Goal: Task Accomplishment & Management: Manage account settings

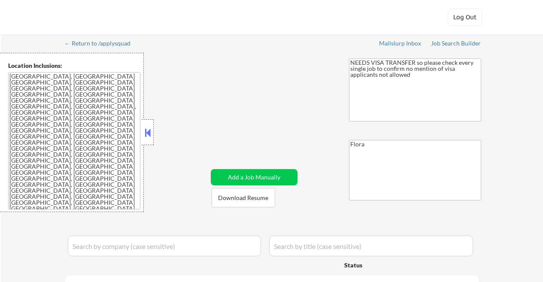
select select ""pending""
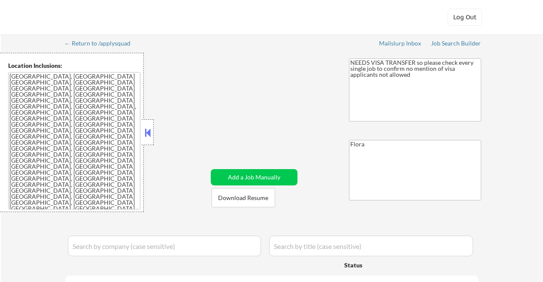
select select ""pending""
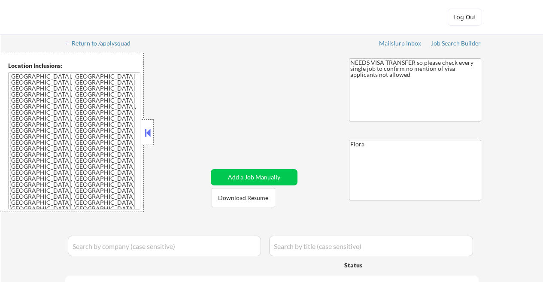
select select ""pending""
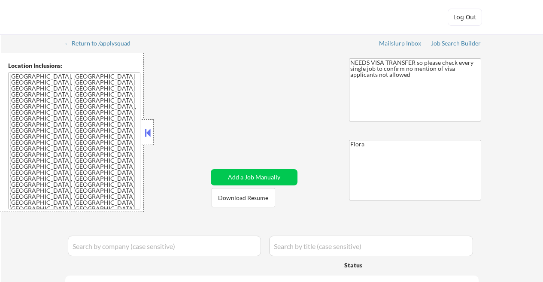
select select ""pending""
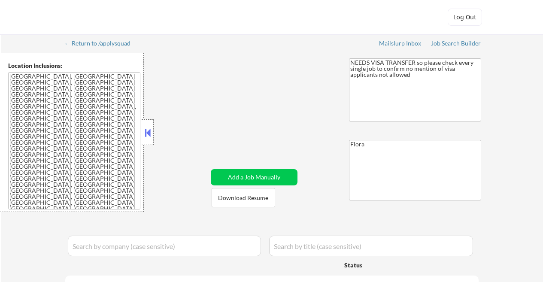
select select ""pending""
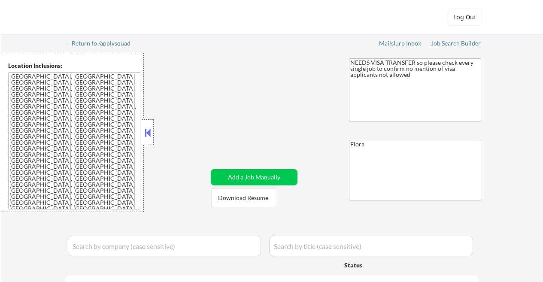
select select ""pending""
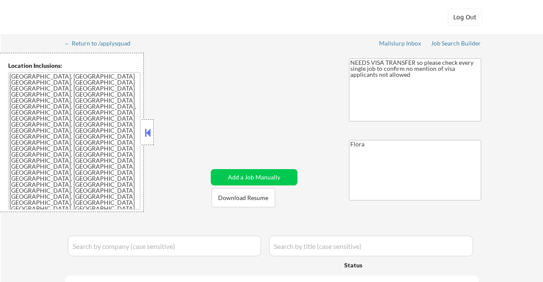
select select ""pending""
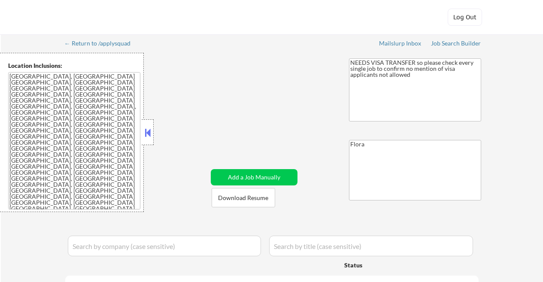
select select ""pending""
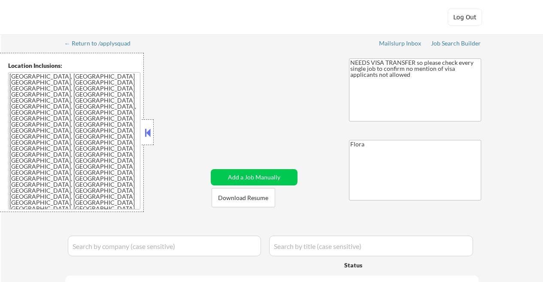
select select ""pending""
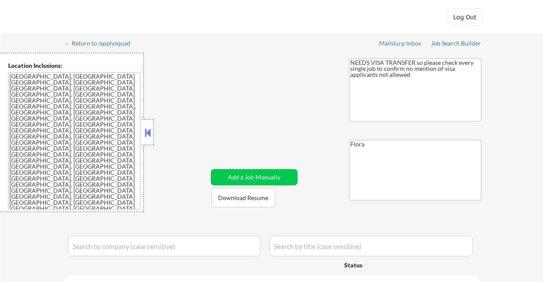
select select ""pending""
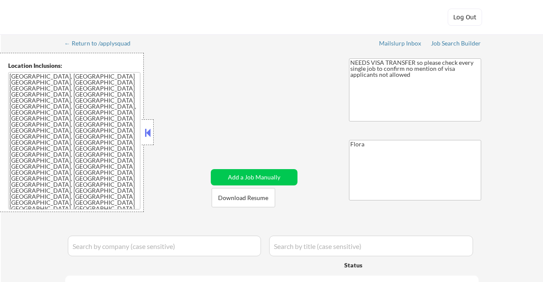
select select ""pending""
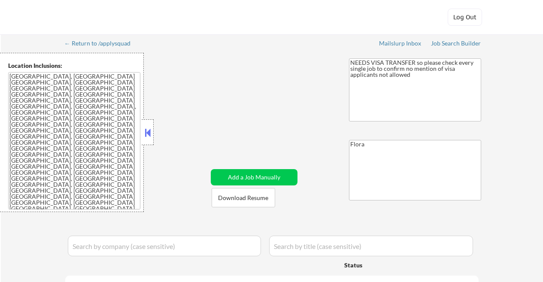
select select ""pending""
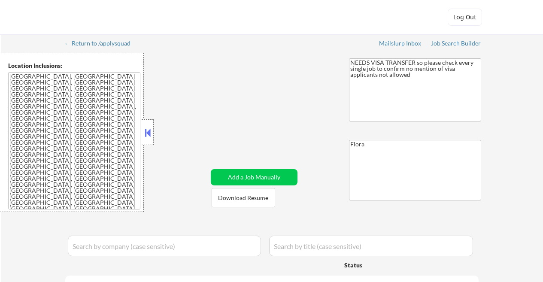
select select ""pending""
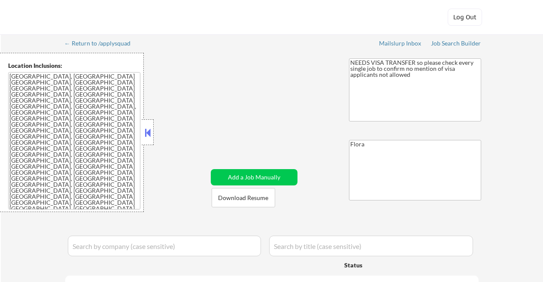
select select ""pending""
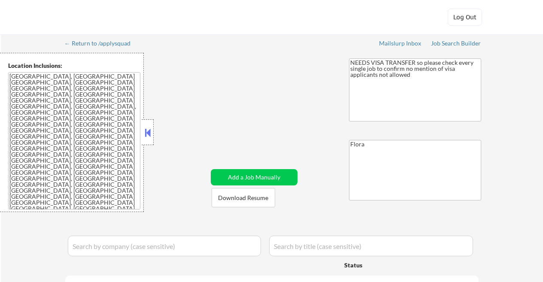
select select ""pending""
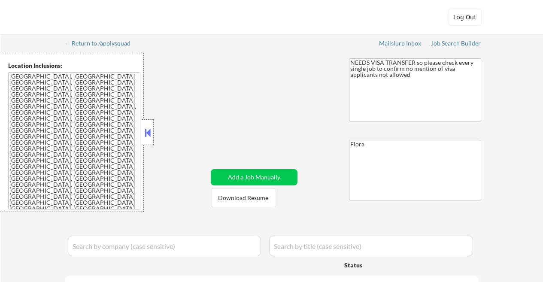
select select ""pending""
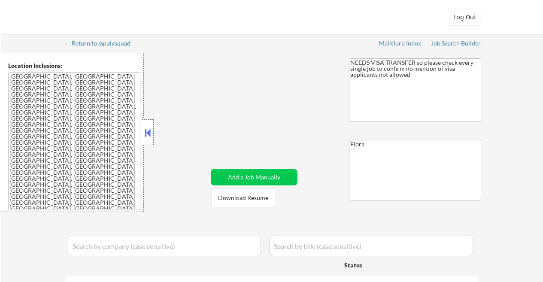
select select ""pending""
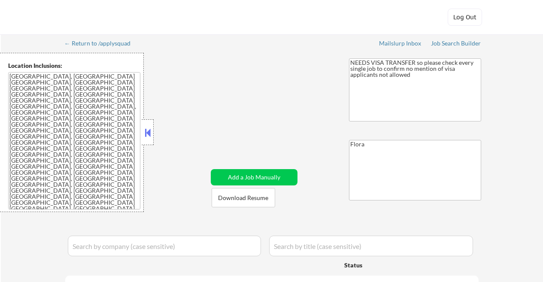
select select ""pending""
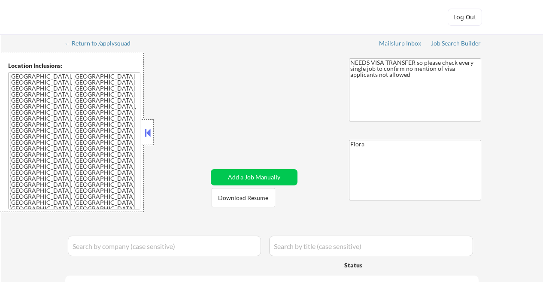
select select ""pending""
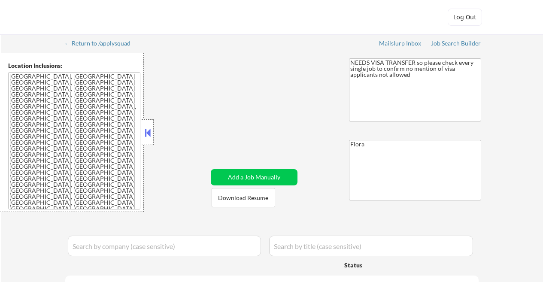
select select ""pending""
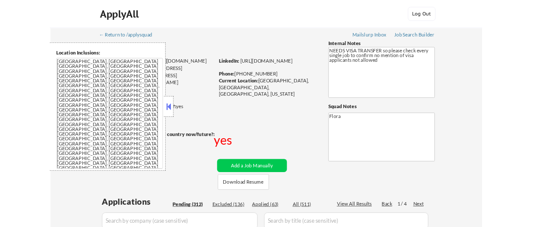
scroll to position [172, 0]
